Goal: Task Accomplishment & Management: Manage account settings

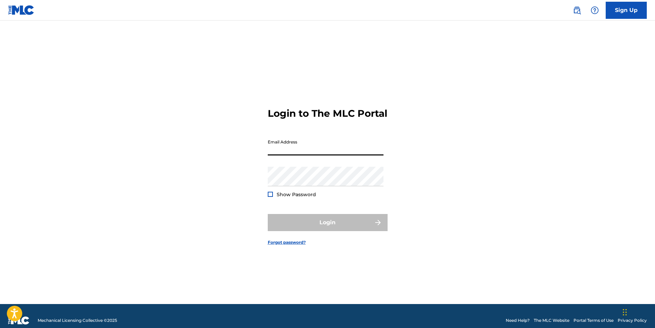
click at [278, 150] on input "Email Address" at bounding box center [326, 146] width 116 height 20
type input "[EMAIL_ADDRESS][DOMAIN_NAME]"
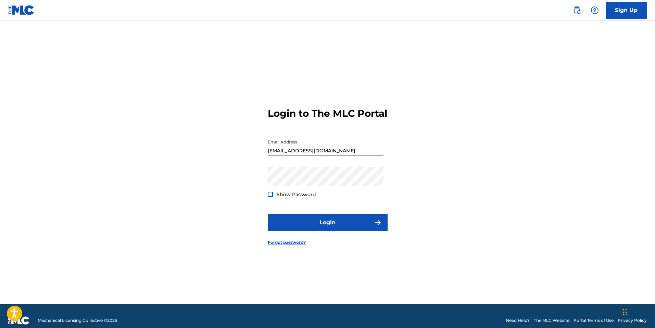
click at [270, 197] on div at bounding box center [270, 194] width 5 height 5
click at [325, 226] on button "Login" at bounding box center [328, 222] width 120 height 17
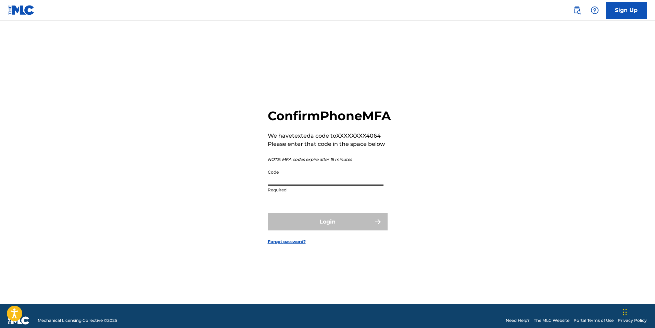
click at [278, 185] on input "Code" at bounding box center [326, 176] width 116 height 20
type input "o"
type input "010108"
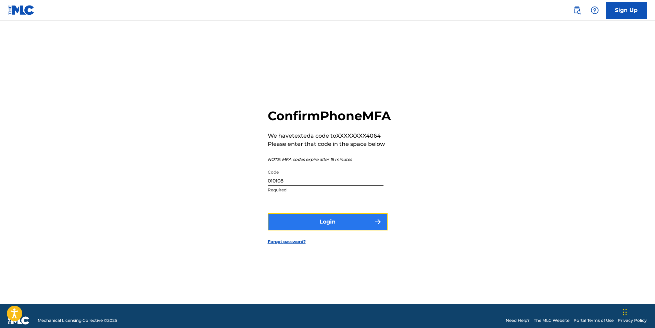
click at [305, 226] on button "Login" at bounding box center [328, 221] width 120 height 17
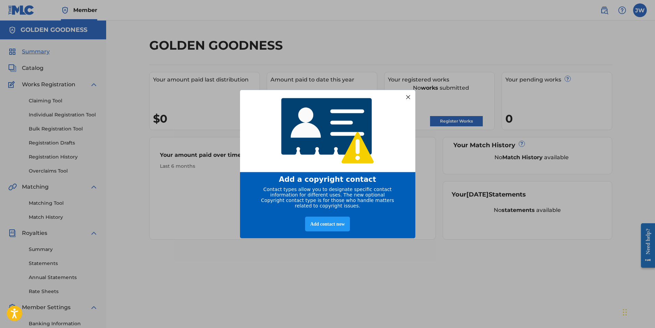
click at [409, 95] on div at bounding box center [407, 96] width 9 height 9
